Goal: Use online tool/utility: Utilize a website feature to perform a specific function

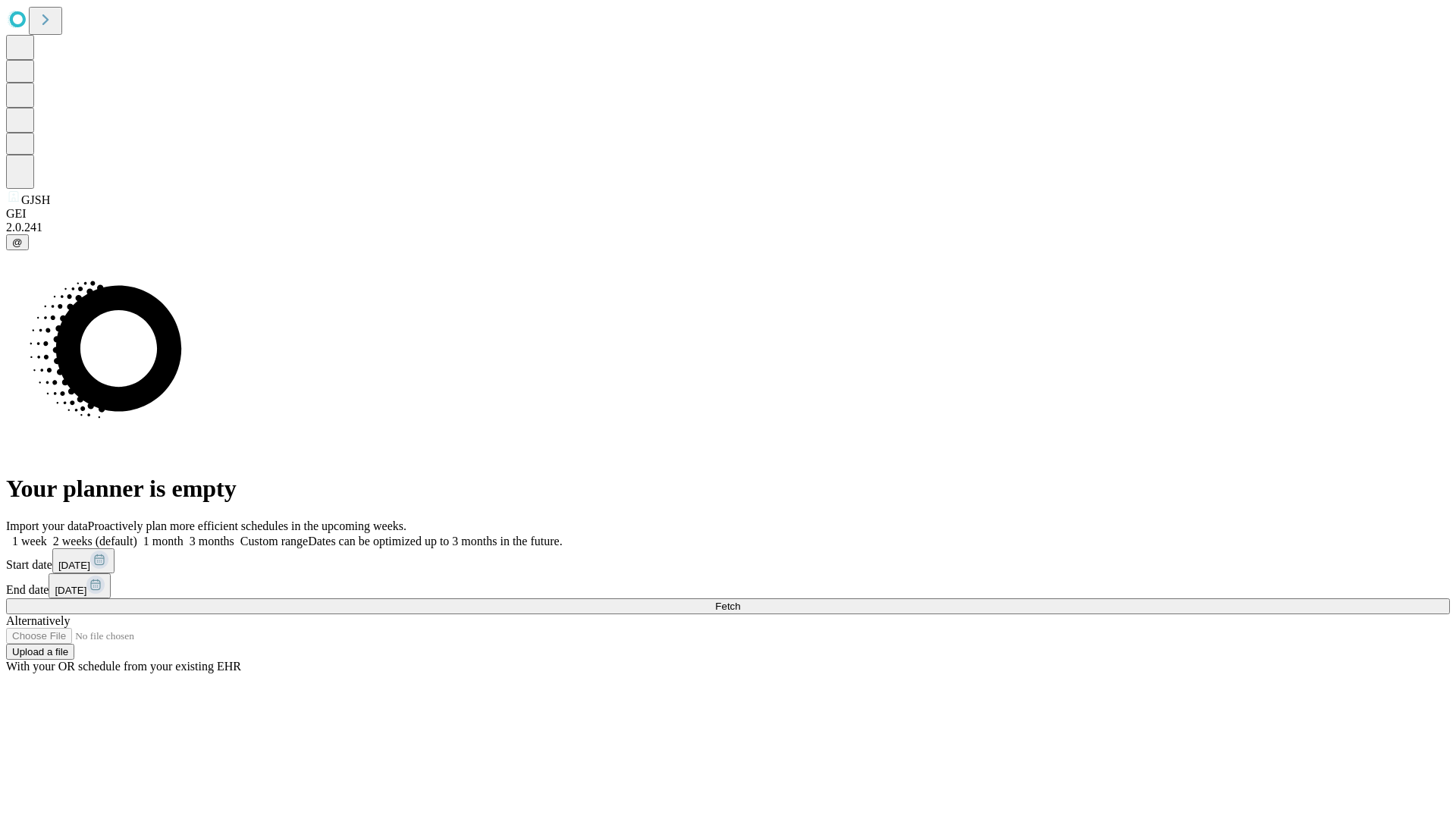
click at [740, 601] on span "Fetch" at bounding box center [728, 606] width 25 height 11
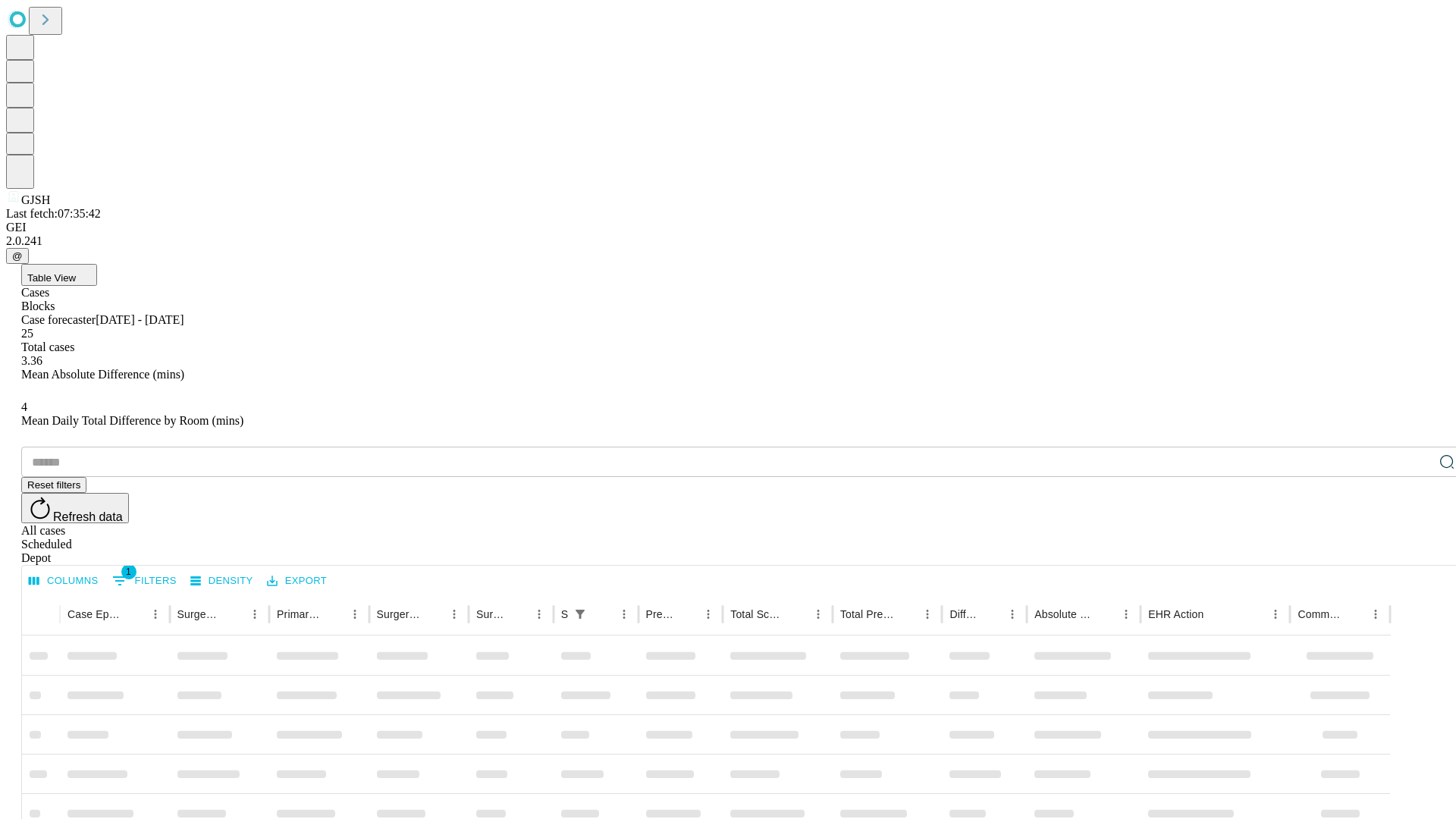
click at [76, 272] on span "Table View" at bounding box center [51, 278] width 48 height 11
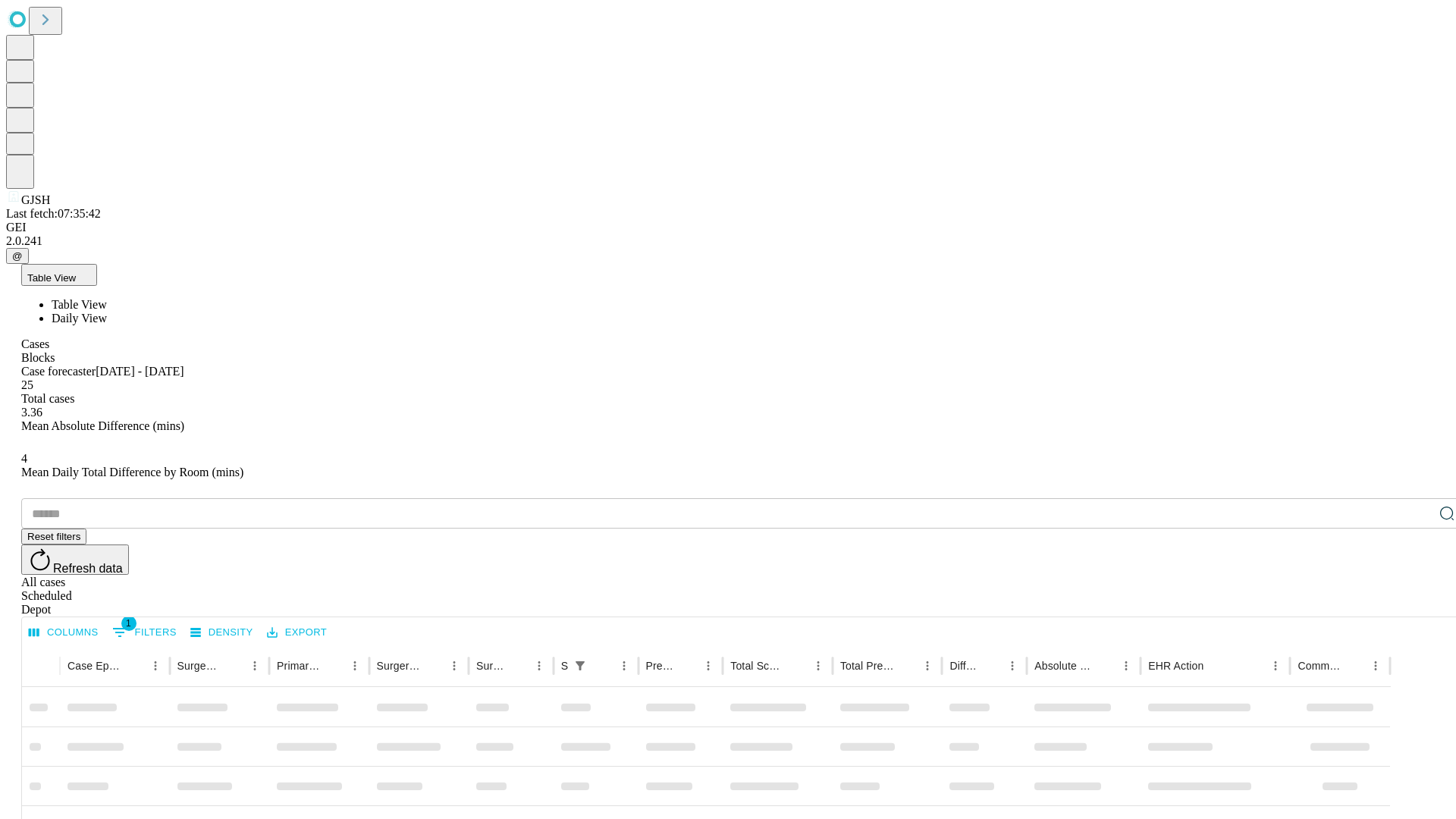
click at [107, 311] on span "Daily View" at bounding box center [79, 317] width 55 height 13
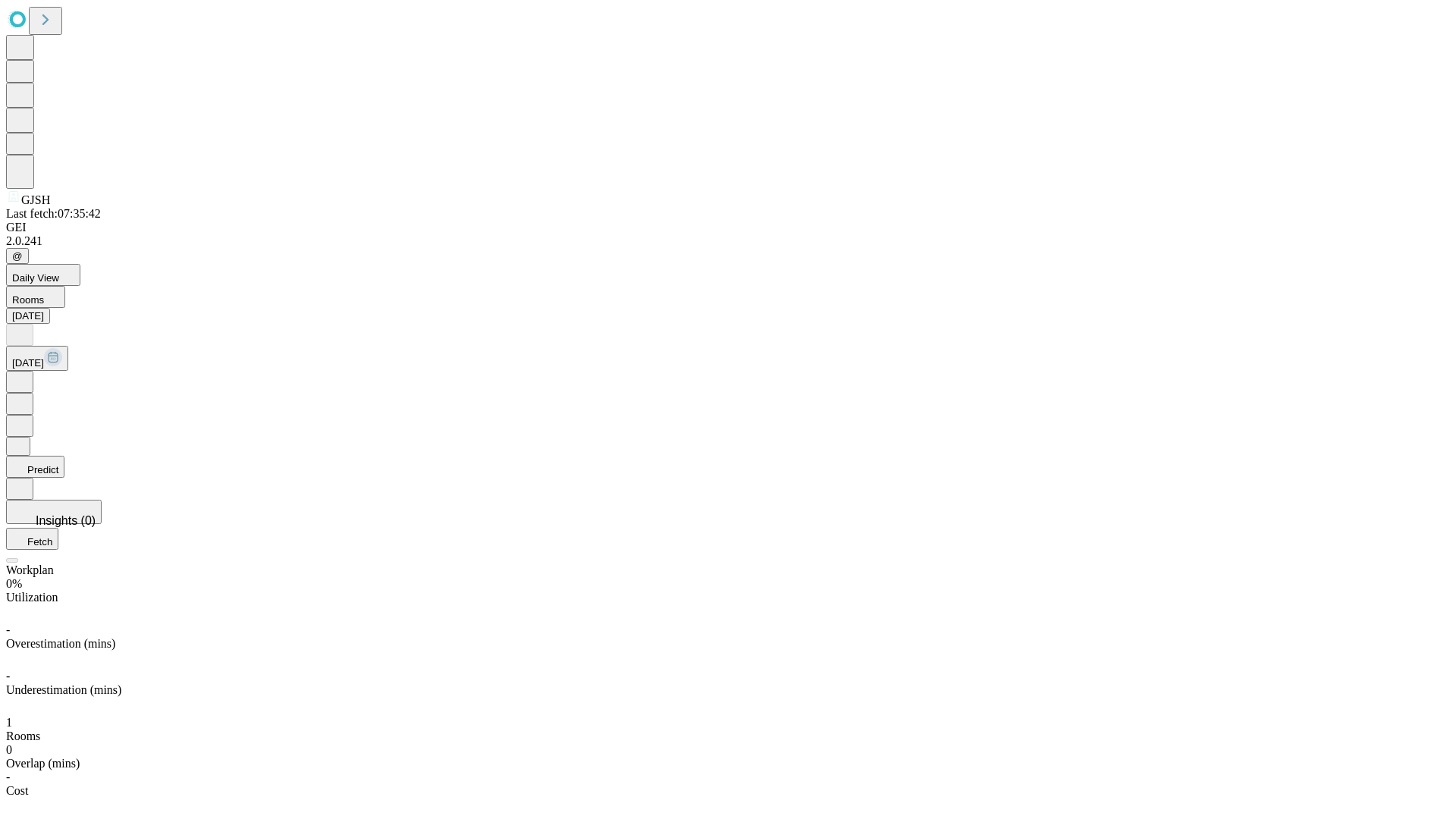
click at [64, 455] on button "Predict" at bounding box center [35, 466] width 58 height 22
